Goal: Transaction & Acquisition: Obtain resource

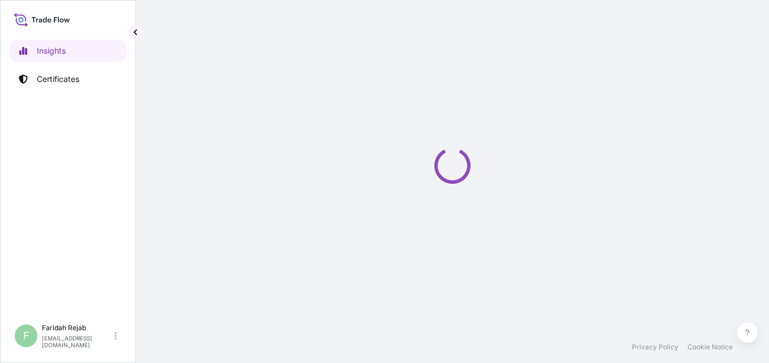
select select "2025"
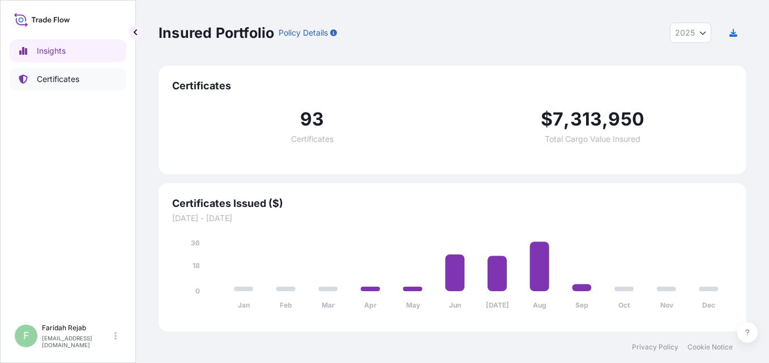
click at [70, 82] on p "Certificates" at bounding box center [58, 79] width 42 height 11
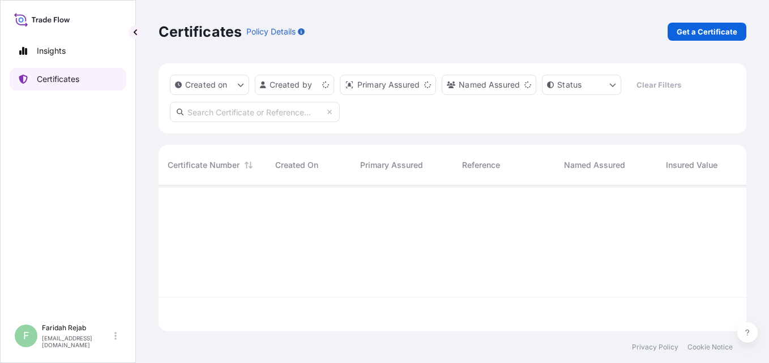
click at [70, 82] on p "Certificates" at bounding box center [58, 79] width 42 height 11
click at [709, 30] on p "Get a Certificate" at bounding box center [706, 31] width 61 height 11
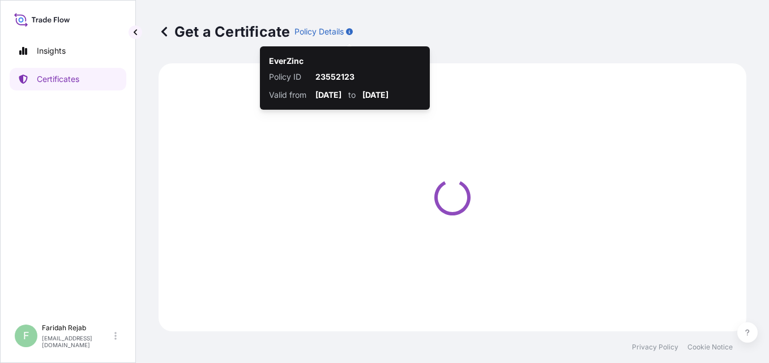
select select "Barge"
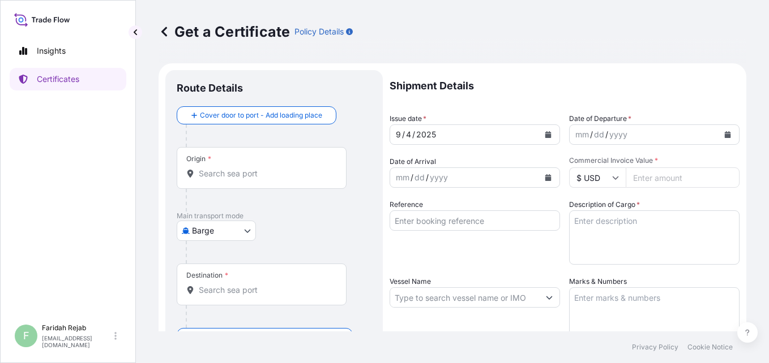
click at [723, 136] on button "Calendar" at bounding box center [727, 135] width 18 height 18
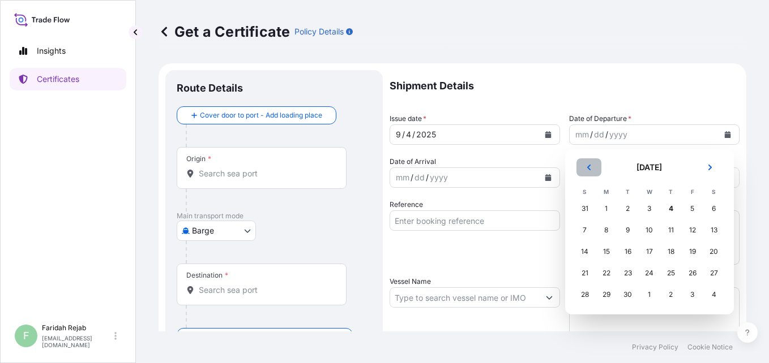
click at [589, 172] on button "Previous" at bounding box center [588, 167] width 25 height 18
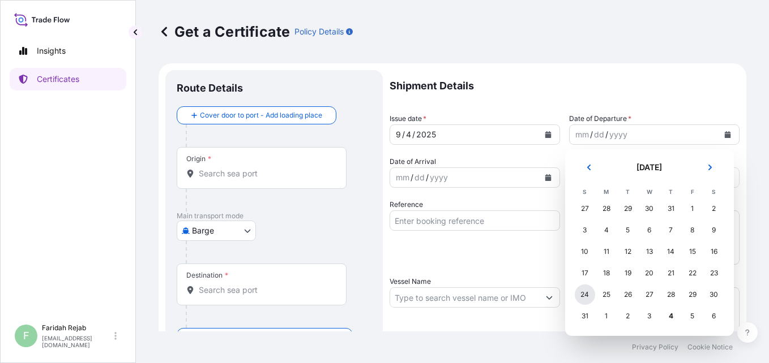
click at [588, 296] on div "24" at bounding box center [585, 295] width 20 height 20
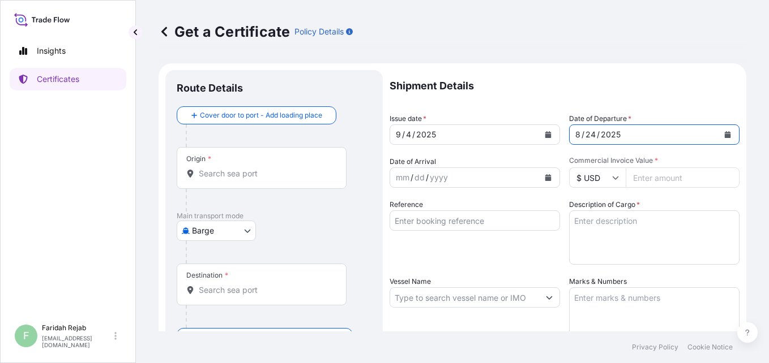
click at [545, 178] on icon "Calendar" at bounding box center [548, 177] width 6 height 7
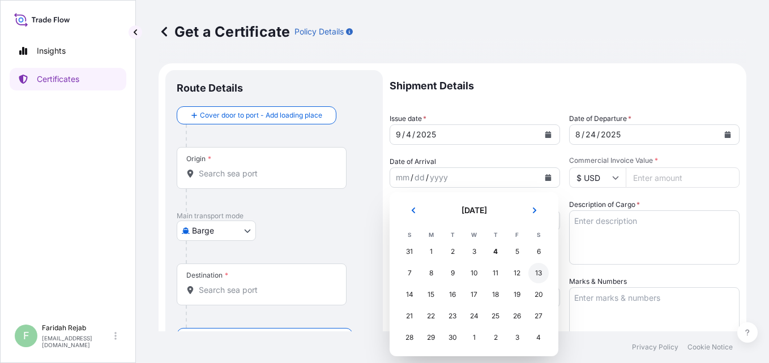
click at [535, 276] on div "13" at bounding box center [538, 273] width 20 height 20
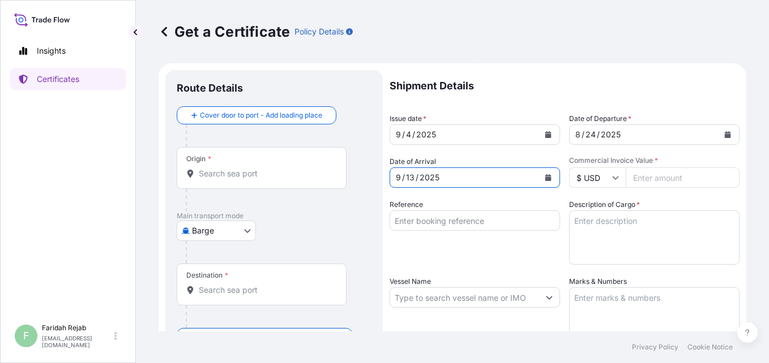
click at [614, 178] on icon at bounding box center [615, 177] width 7 height 7
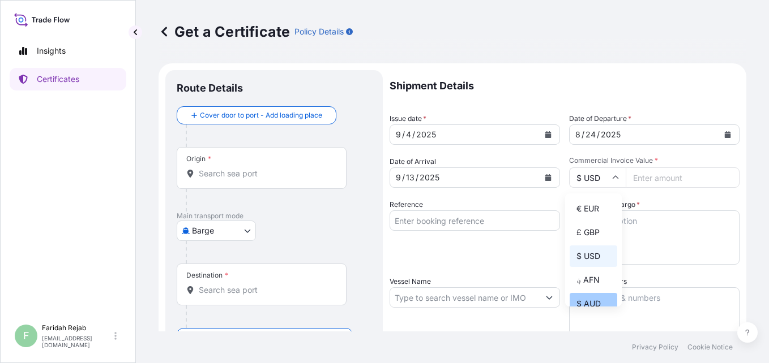
click at [590, 305] on div "$ AUD" at bounding box center [593, 304] width 48 height 22
type input "$ AUD"
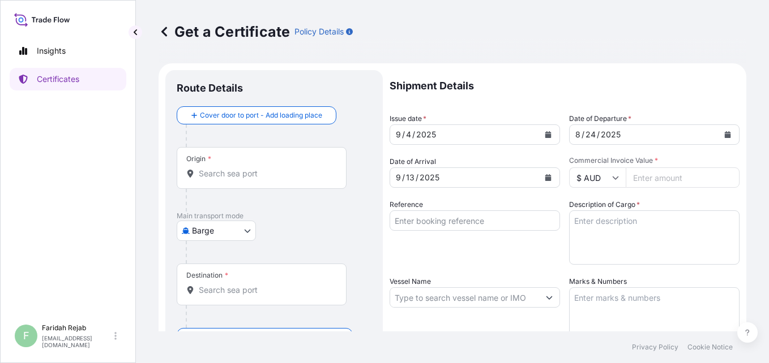
drag, startPoint x: 668, startPoint y: 182, endPoint x: 667, endPoint y: 173, distance: 9.1
click at [668, 181] on input "Commercial Invoice Value *" at bounding box center [682, 178] width 114 height 20
type input "96313.93"
click at [483, 258] on div "Reference" at bounding box center [474, 232] width 170 height 66
click at [511, 226] on input "Reference" at bounding box center [474, 221] width 170 height 20
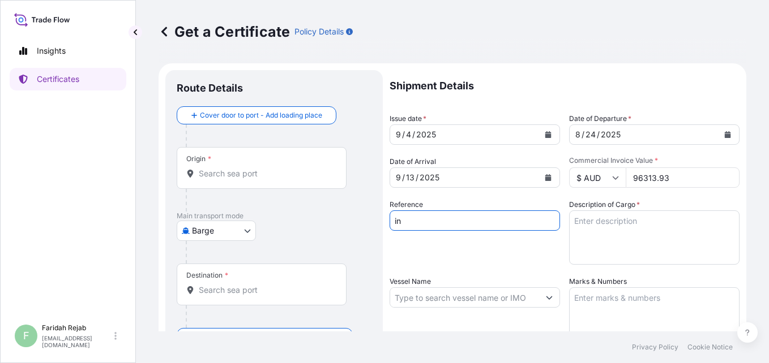
type input "i"
type input "INV.NO. 93106568"
click at [591, 224] on textarea "Description of Cargo *" at bounding box center [654, 238] width 170 height 54
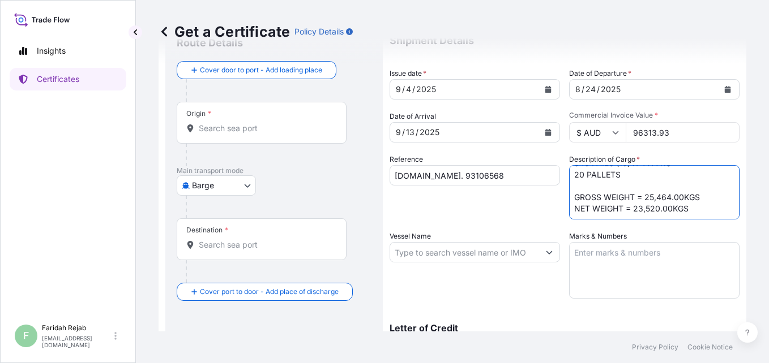
scroll to position [68, 0]
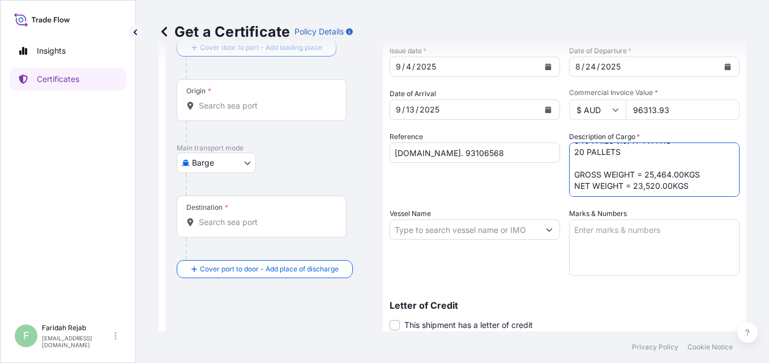
type textarea "ZINC METAL PIGMENT STANDARD 5 EP 840 PAILS (10) X 4 X 7KG 20 PALLETS GROSS WEIG…"
click at [610, 238] on textarea "Marks & Numbers" at bounding box center [654, 248] width 170 height 57
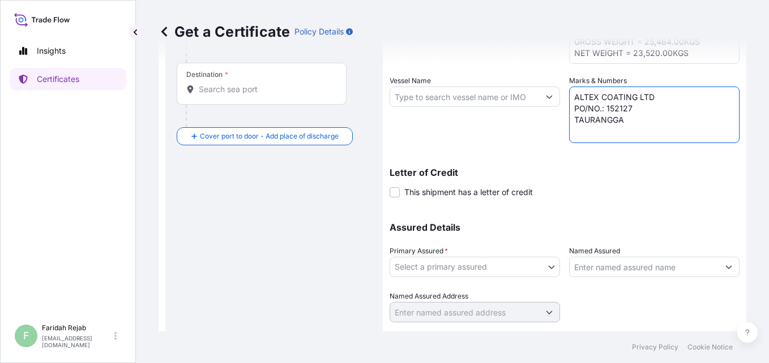
scroll to position [230, 0]
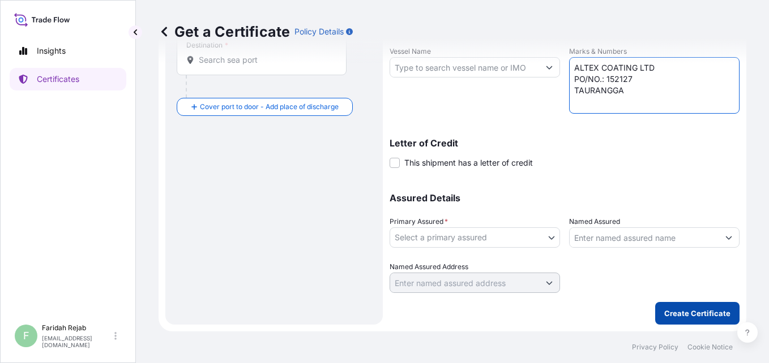
type textarea "ALTEX COATING LTD PO/NO.: 152127 TAURANGGA"
click at [683, 316] on p "Create Certificate" at bounding box center [697, 313] width 66 height 11
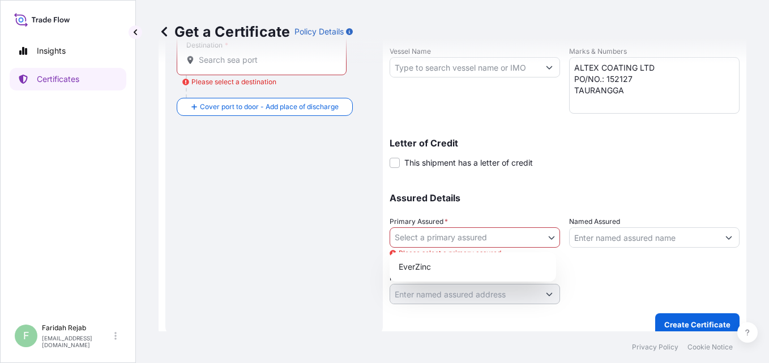
click at [542, 236] on body "Insights Certificates F Faridah Rejab faridah.rejab@everzinc.com Get a Certific…" at bounding box center [384, 181] width 769 height 363
click at [414, 265] on div "EverZinc" at bounding box center [472, 267] width 157 height 20
select select "31493"
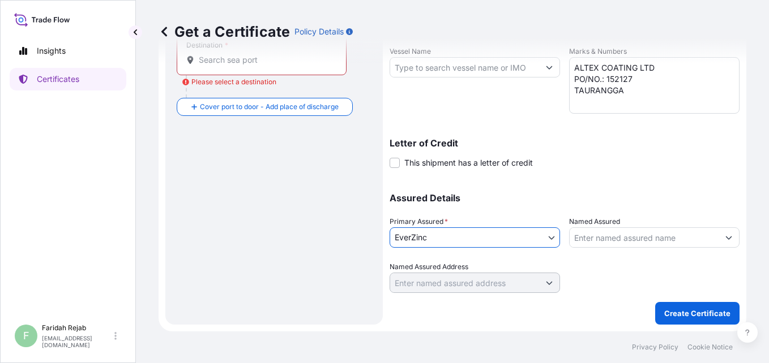
scroll to position [0, 0]
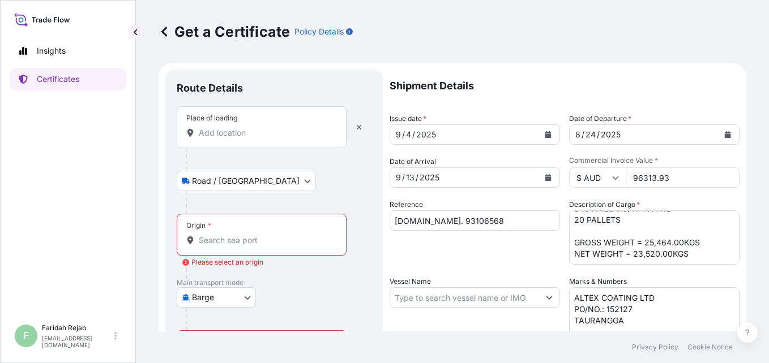
click at [226, 140] on div "Place of loading" at bounding box center [262, 127] width 170 height 42
click at [226, 139] on input "Place of loading" at bounding box center [266, 132] width 134 height 11
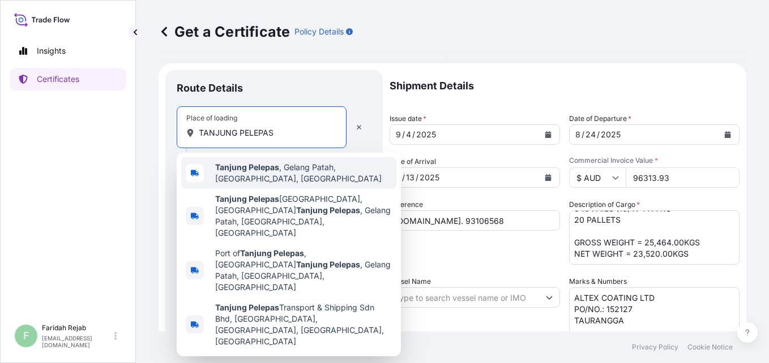
click at [294, 168] on span "Tanjung Pelepas , Gelang Patah, Johor, Malaysia" at bounding box center [303, 173] width 177 height 23
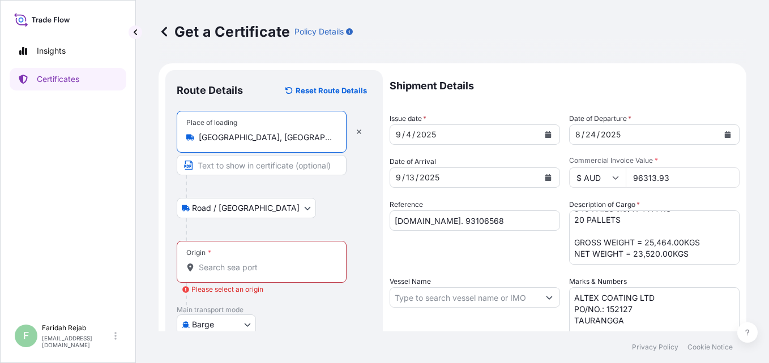
type input "Tanjung Pelepas, Gelang Patah, Johor, Malaysia"
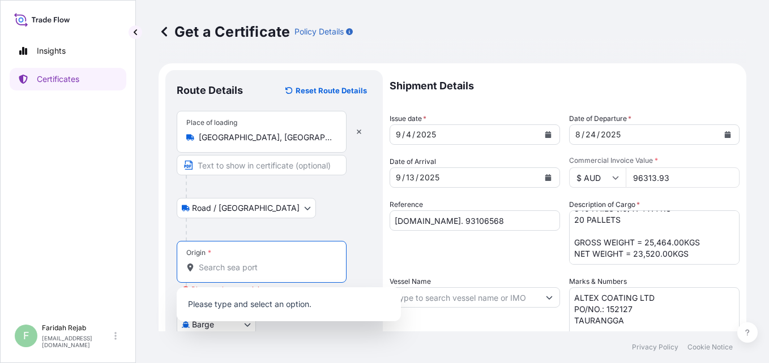
click at [224, 266] on input "Origin * Please select an origin" at bounding box center [266, 267] width 134 height 11
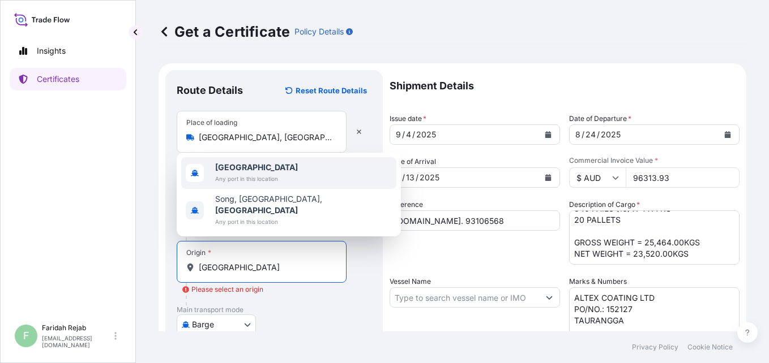
click at [235, 172] on b "Malaysia" at bounding box center [256, 167] width 83 height 10
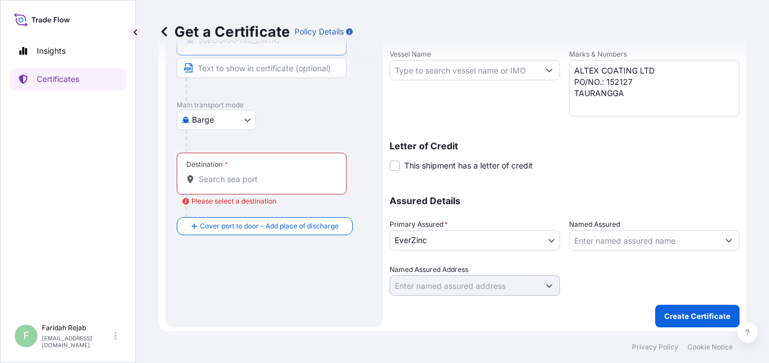
scroll to position [230, 0]
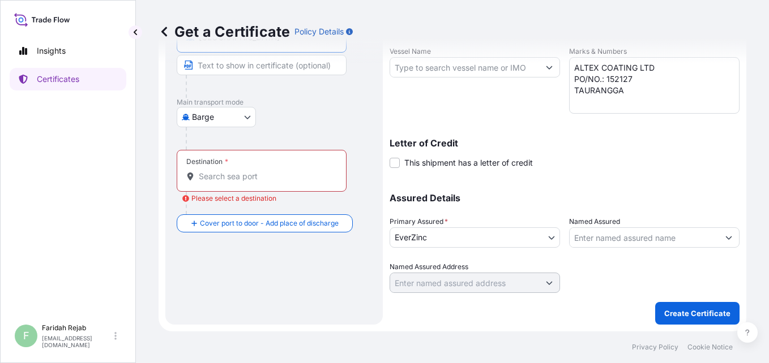
type input "Malaysia"
click at [249, 115] on body "2 options available. Insights Certificates F Faridah Rejab faridah.rejab@everzi…" at bounding box center [384, 181] width 769 height 363
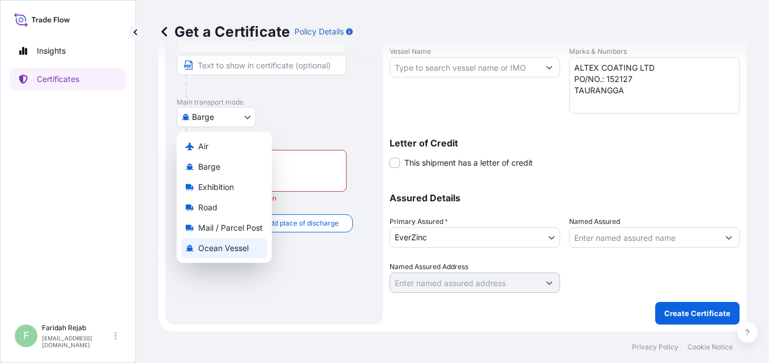
click at [218, 251] on span "Ocean Vessel" at bounding box center [223, 248] width 50 height 11
select select "Ocean Vessel"
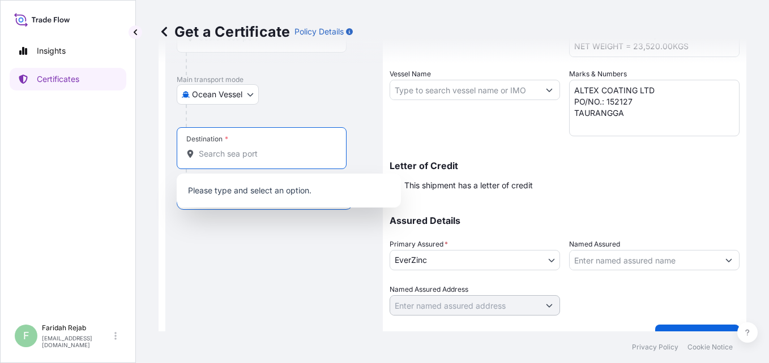
click at [224, 152] on input "Destination *" at bounding box center [266, 153] width 134 height 11
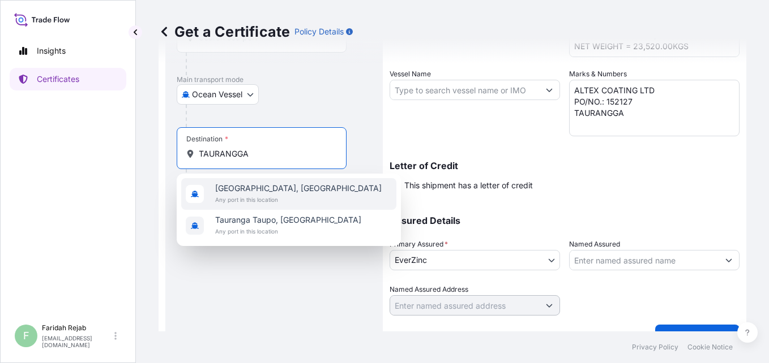
click at [271, 200] on span "Any port in this location" at bounding box center [298, 199] width 166 height 11
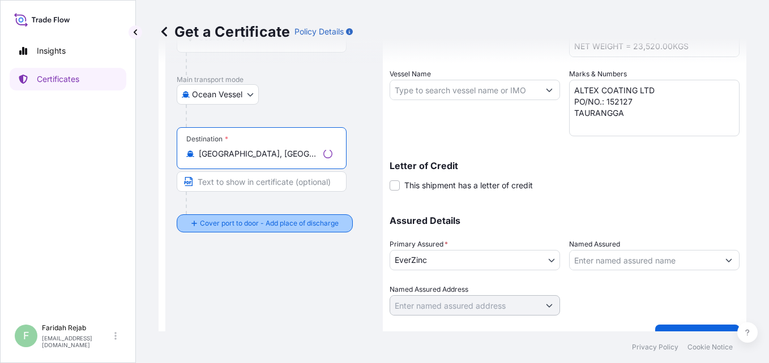
type input "Tauranga, New Zealand"
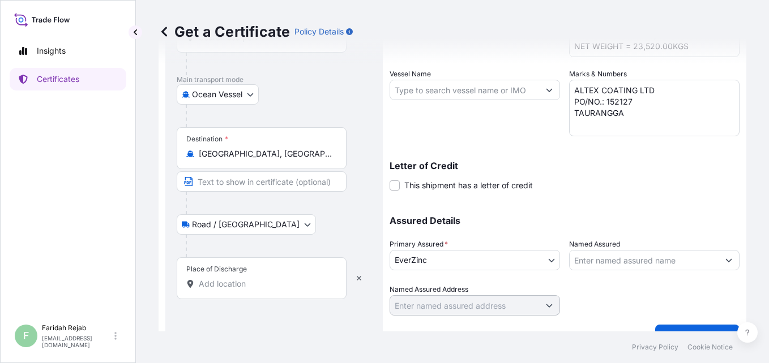
click at [208, 282] on input "Place of Discharge" at bounding box center [266, 283] width 134 height 11
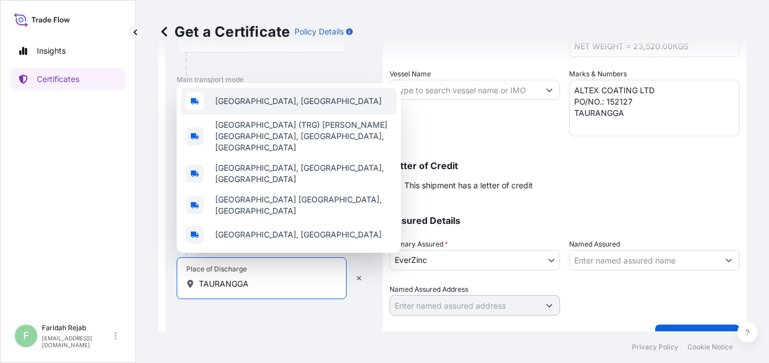
click at [260, 107] on span "Tauranga, New Zealand" at bounding box center [298, 101] width 166 height 11
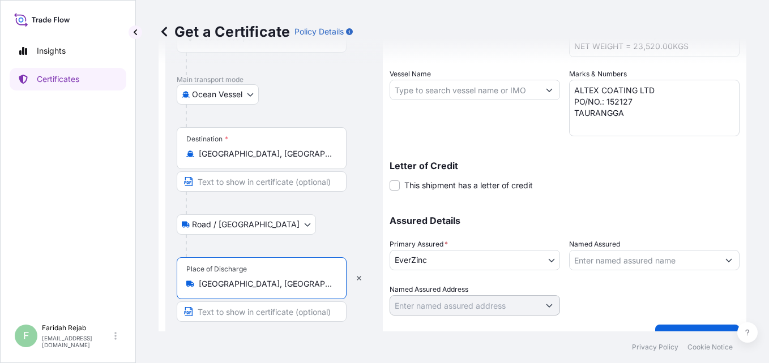
scroll to position [0, 0]
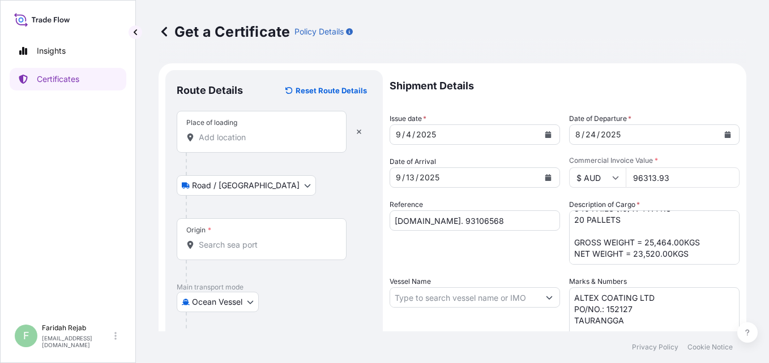
type input "Tauranga, New Zealand"
click at [239, 134] on input "Place of loading" at bounding box center [266, 137] width 134 height 11
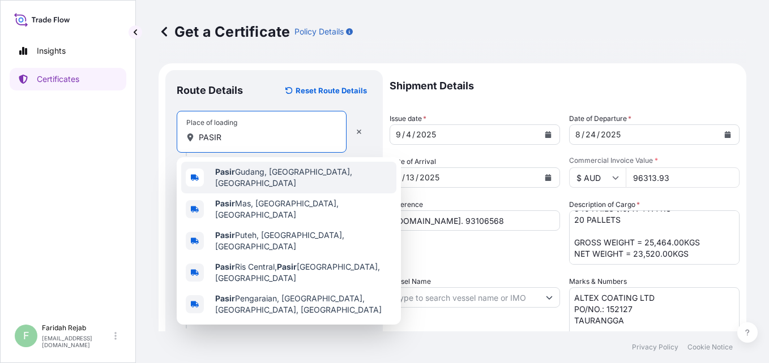
click at [218, 172] on b "Pasir" at bounding box center [225, 172] width 20 height 10
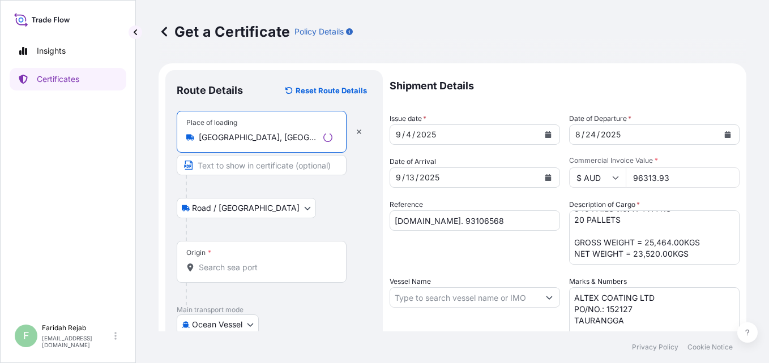
type input "Pasir Gudang, Johor, Malaysia"
click at [233, 268] on input "Origin *" at bounding box center [266, 267] width 134 height 11
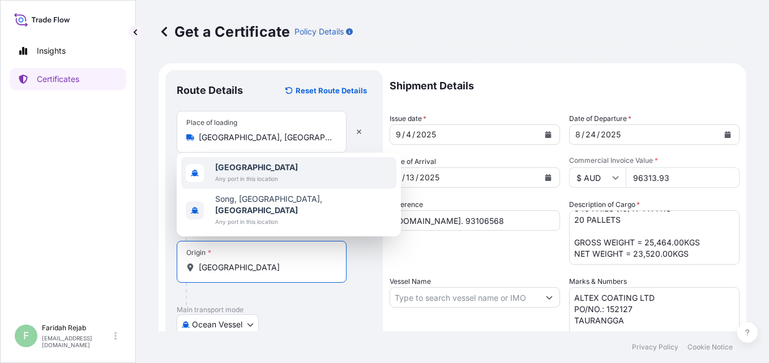
click at [220, 185] on span "Any port in this location" at bounding box center [256, 178] width 83 height 11
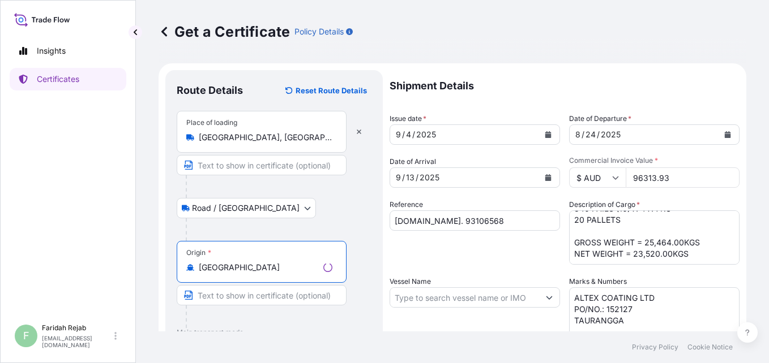
scroll to position [262, 0]
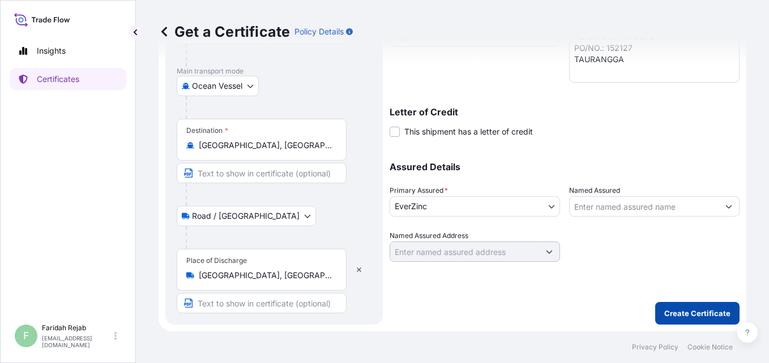
type input "Malaysia"
click at [687, 316] on p "Create Certificate" at bounding box center [697, 313] width 66 height 11
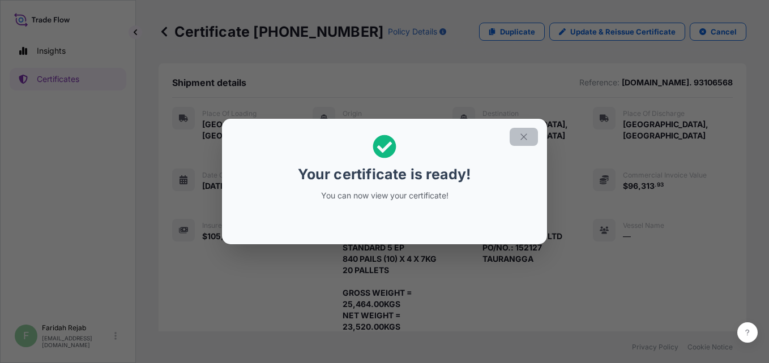
click at [530, 138] on button "button" at bounding box center [523, 137] width 28 height 18
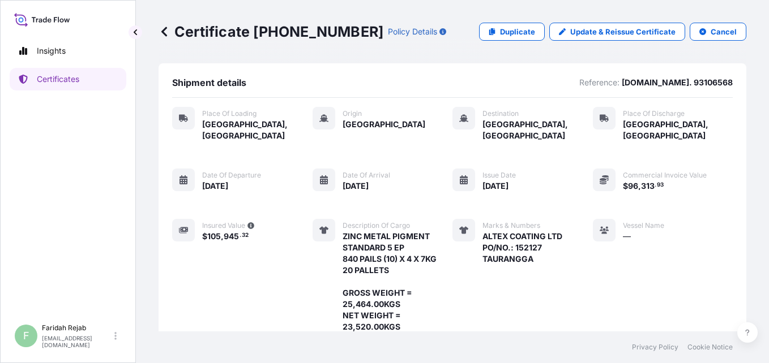
scroll to position [217, 0]
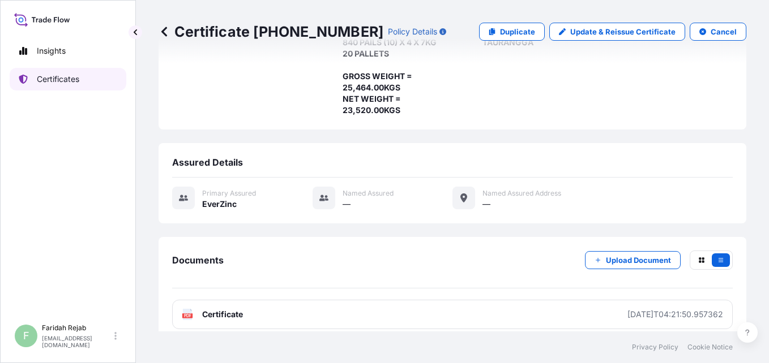
click at [62, 76] on p "Certificates" at bounding box center [58, 79] width 42 height 11
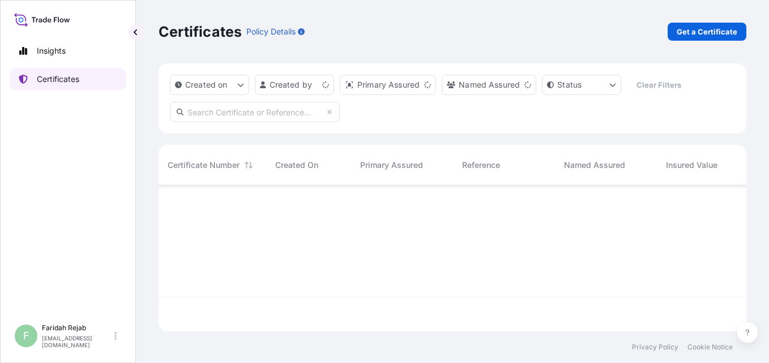
scroll to position [144, 579]
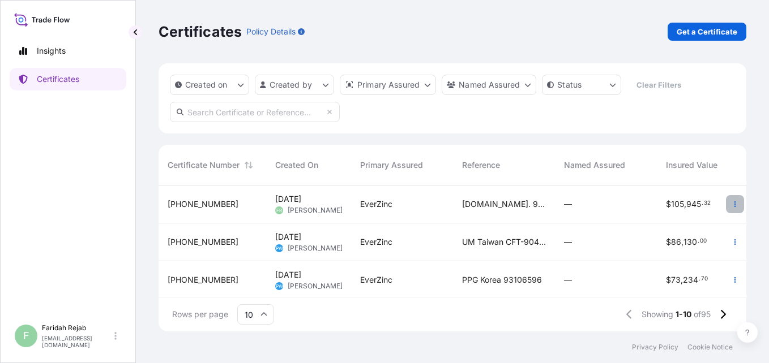
click at [734, 202] on icon "button" at bounding box center [735, 205] width 2 height 6
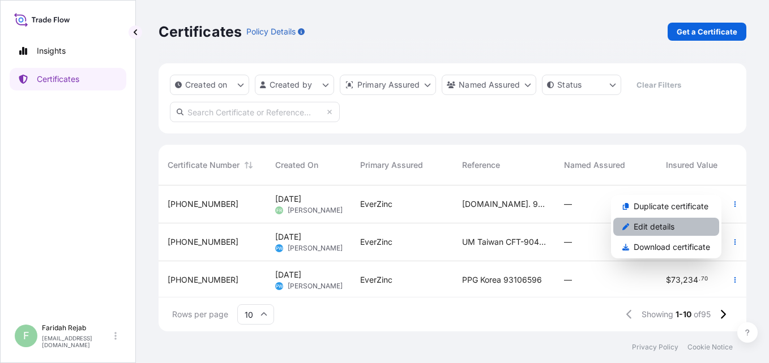
click at [666, 225] on p "Edit details" at bounding box center [653, 226] width 41 height 11
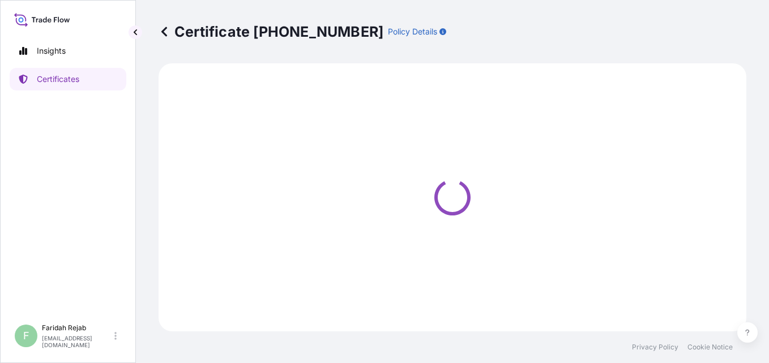
select select "Road / Inland"
select select "Ocean Vessel"
select select "Road / Inland"
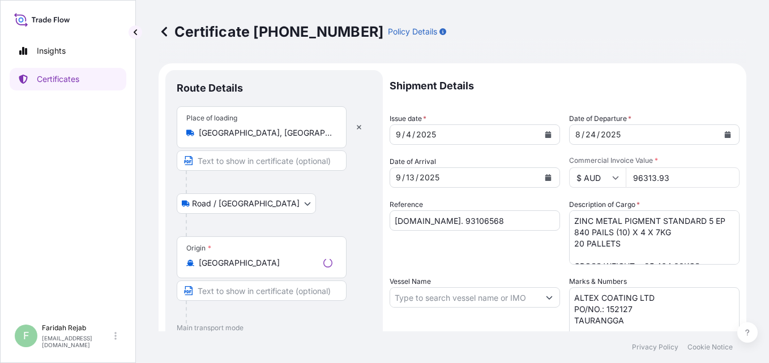
select select "31493"
click at [239, 135] on input "Pasir Gudang, Johor, Malaysia" at bounding box center [266, 132] width 134 height 11
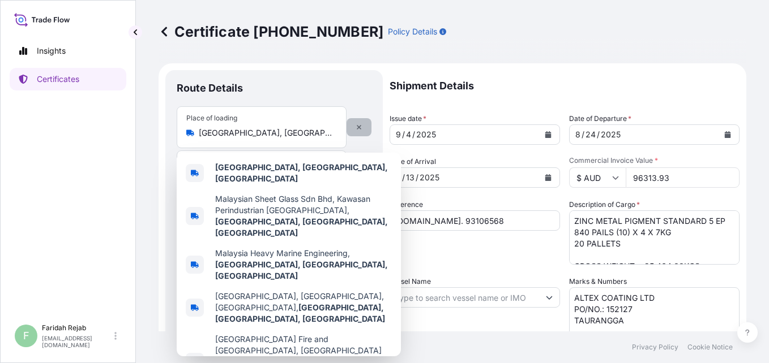
click at [357, 127] on icon "button" at bounding box center [358, 127] width 7 height 7
select select
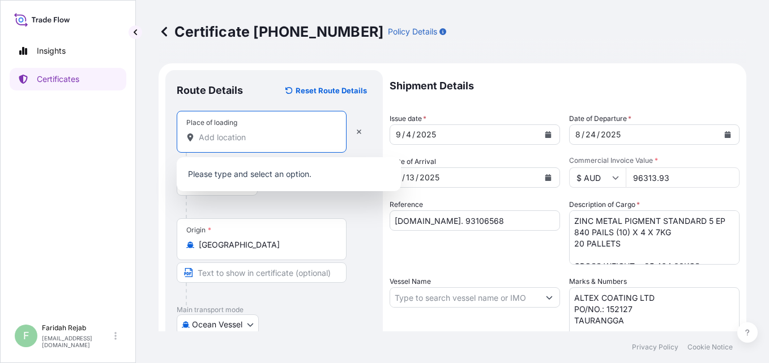
click at [228, 139] on input "Place of loading" at bounding box center [266, 137] width 134 height 11
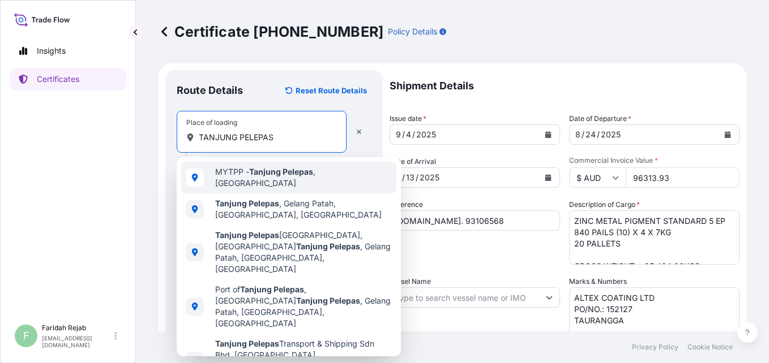
click at [242, 175] on span "MYTPP - Tanjung Pelepas , Malaysia" at bounding box center [303, 177] width 177 height 23
type input "MYTPP - Tanjung Pelepas, Malaysia"
select select "Road / Inland"
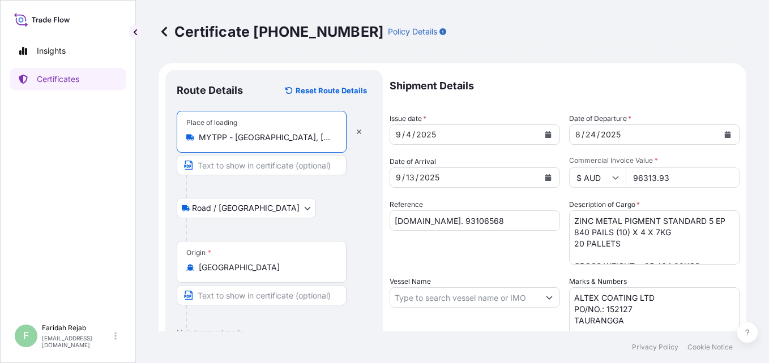
scroll to position [262, 0]
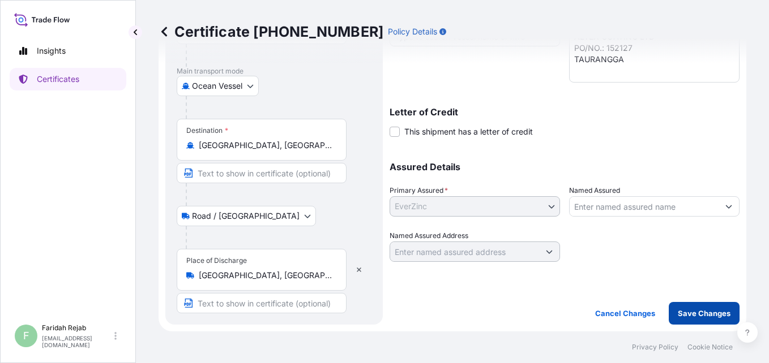
type input "MYTPP - Tanjung Pelepas, Malaysia"
click at [693, 310] on p "Save Changes" at bounding box center [704, 313] width 53 height 11
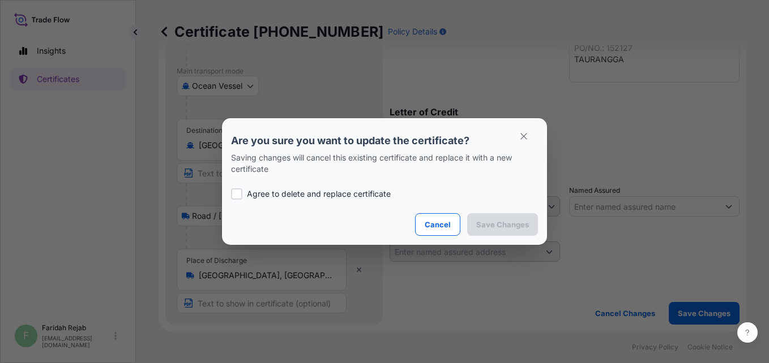
click at [234, 195] on div at bounding box center [236, 193] width 11 height 11
checkbox input "true"
click at [514, 225] on p "Save Changes" at bounding box center [502, 224] width 53 height 11
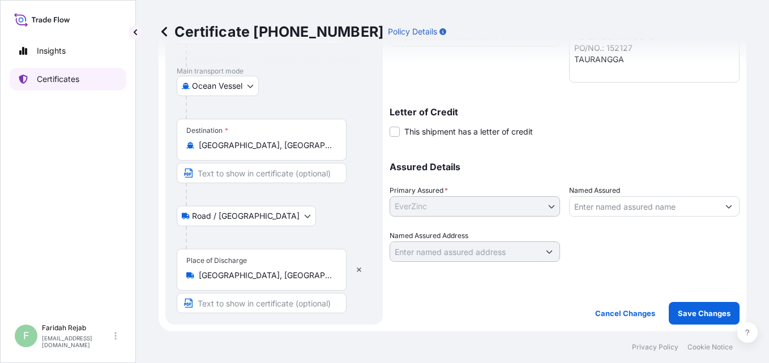
click at [60, 83] on p "Certificates" at bounding box center [58, 79] width 42 height 11
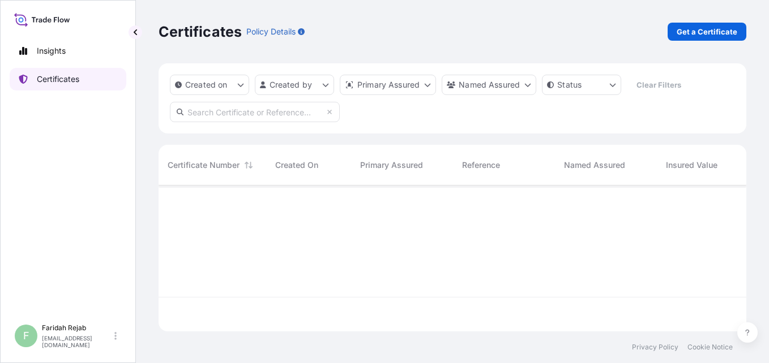
scroll to position [144, 579]
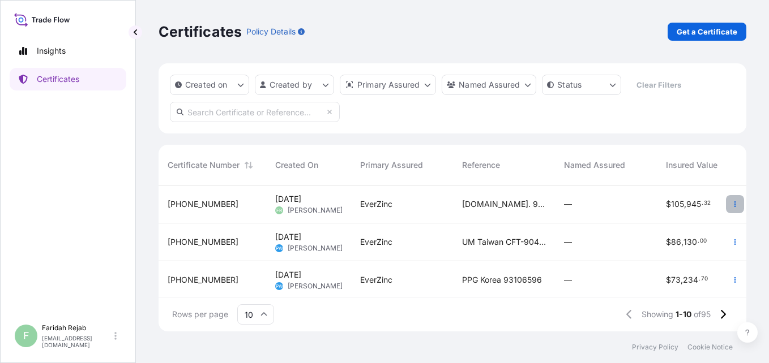
click at [731, 207] on icon "button" at bounding box center [734, 204] width 7 height 7
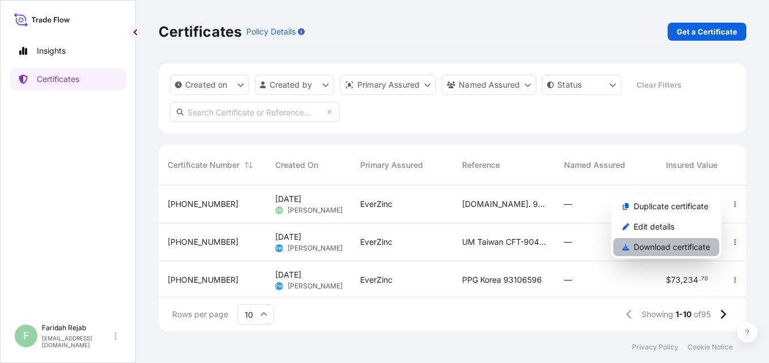
click at [697, 245] on p "Download certificate" at bounding box center [671, 247] width 76 height 11
